Goal: Transaction & Acquisition: Purchase product/service

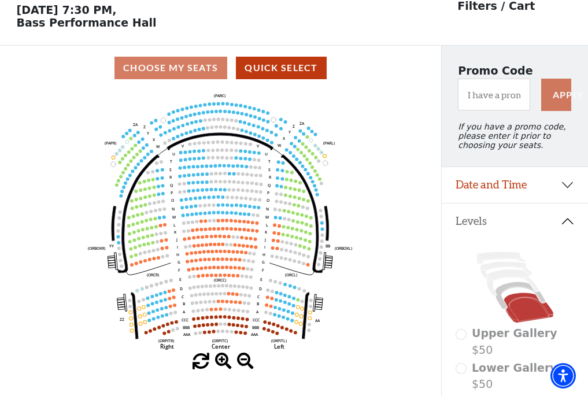
scroll to position [54, 0]
